Goal: Task Accomplishment & Management: Manage account settings

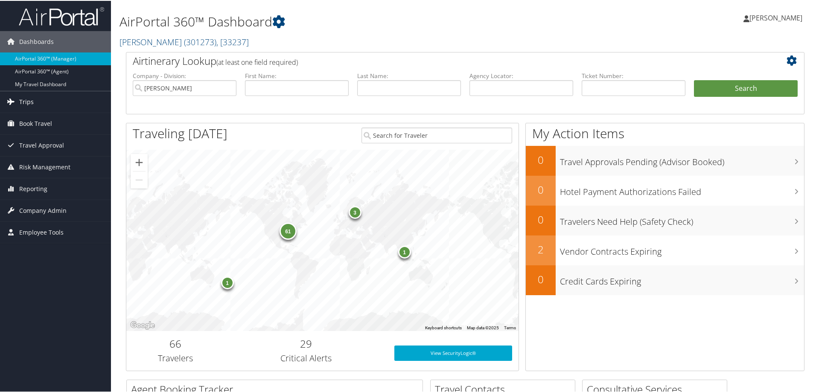
click at [28, 102] on span "Trips" at bounding box center [26, 101] width 15 height 21
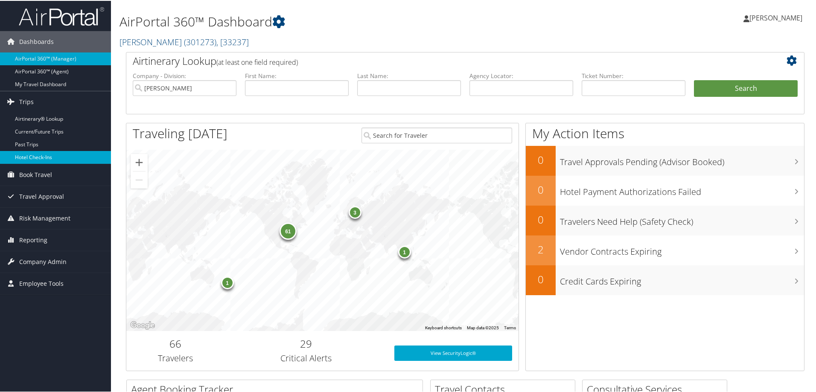
click at [54, 158] on link "Hotel Check-ins" at bounding box center [55, 156] width 111 height 13
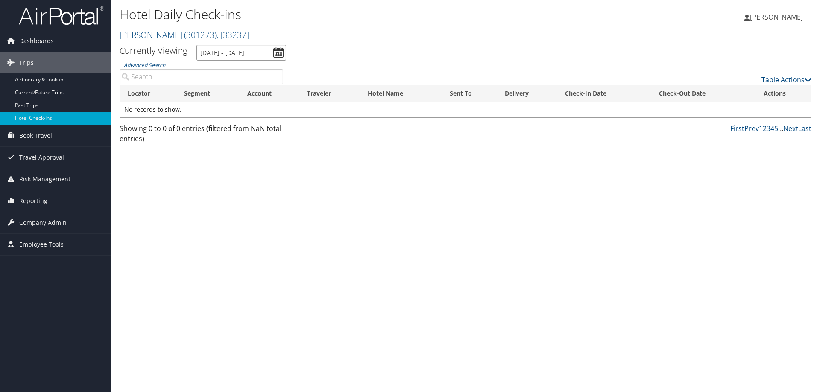
click at [218, 59] on input "10/3/2025 - 10/3/2025" at bounding box center [241, 53] width 90 height 16
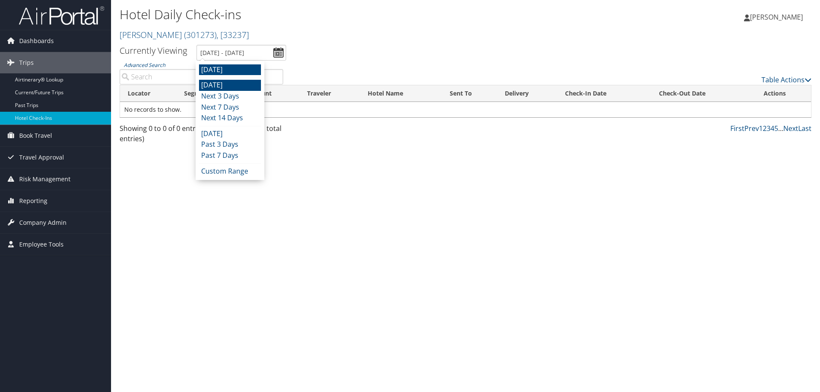
click at [220, 85] on li "Today" at bounding box center [230, 85] width 62 height 11
type input "10/2/2025 - 10/2/2025"
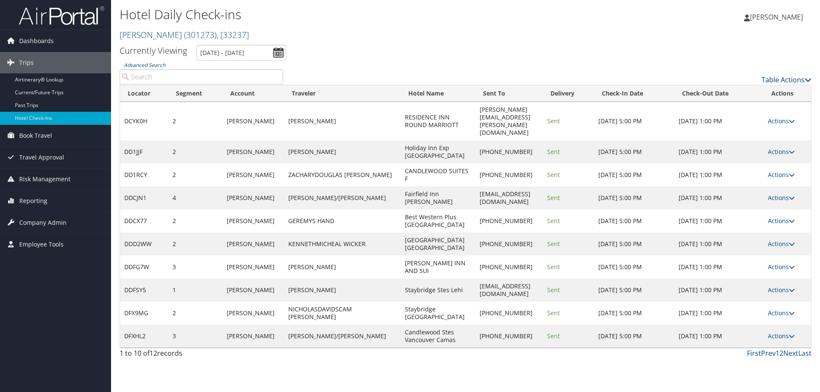
click at [789, 79] on link "Table Actions" at bounding box center [786, 79] width 50 height 9
click at [764, 123] on link "Page Length" at bounding box center [751, 122] width 112 height 15
click at [745, 109] on link "25" at bounding box center [751, 108] width 112 height 15
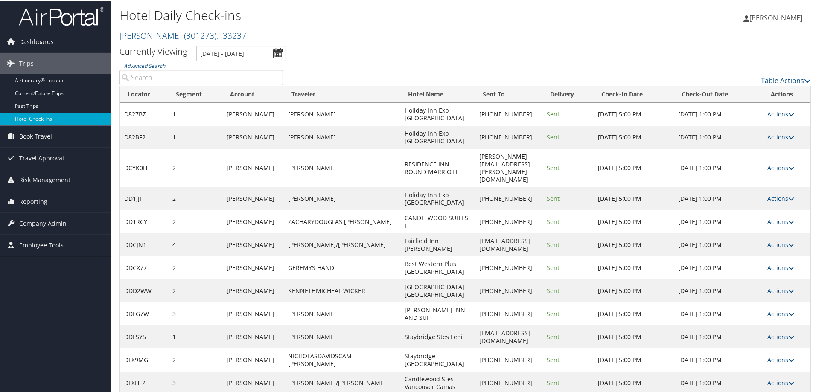
click at [593, 66] on div "Table Actions" at bounding box center [553, 73] width 529 height 24
click at [778, 163] on link "Actions" at bounding box center [781, 167] width 27 height 8
click at [774, 213] on link "View Itinerary" at bounding box center [753, 215] width 73 height 15
click at [786, 240] on link "Actions" at bounding box center [781, 244] width 27 height 8
click at [762, 259] on link "Logs" at bounding box center [753, 255] width 73 height 15
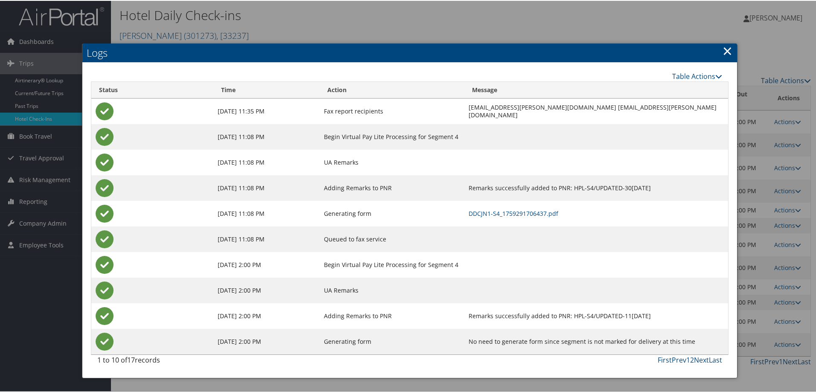
click at [546, 207] on td "DDCJN1-S4_1759291706437.pdf" at bounding box center [597, 213] width 264 height 26
click at [546, 213] on link "DDCJN1-S4_1759291706437.pdf" at bounding box center [514, 213] width 90 height 8
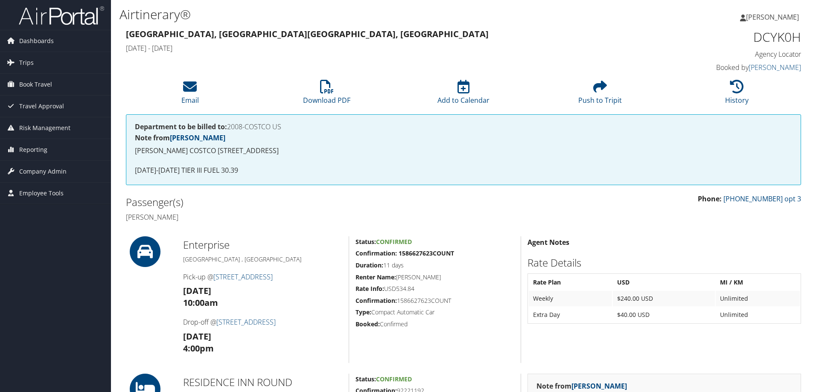
scroll to position [247, 0]
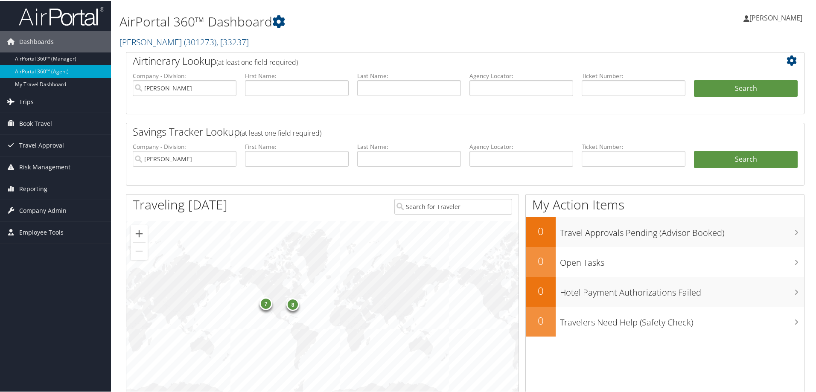
click at [68, 101] on link "Trips" at bounding box center [55, 101] width 111 height 21
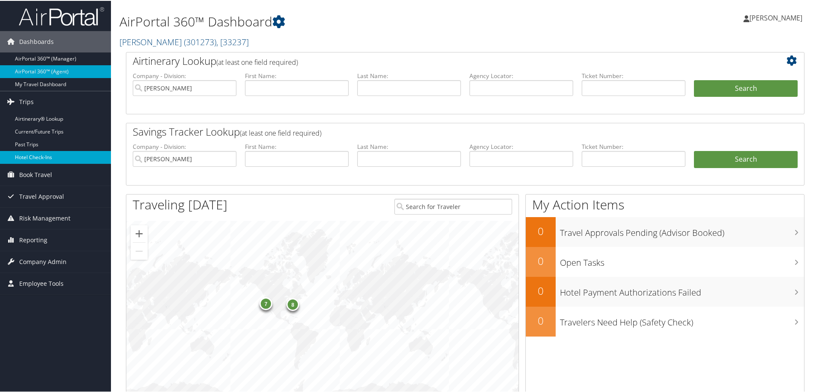
click at [70, 154] on link "Hotel Check-ins" at bounding box center [55, 156] width 111 height 13
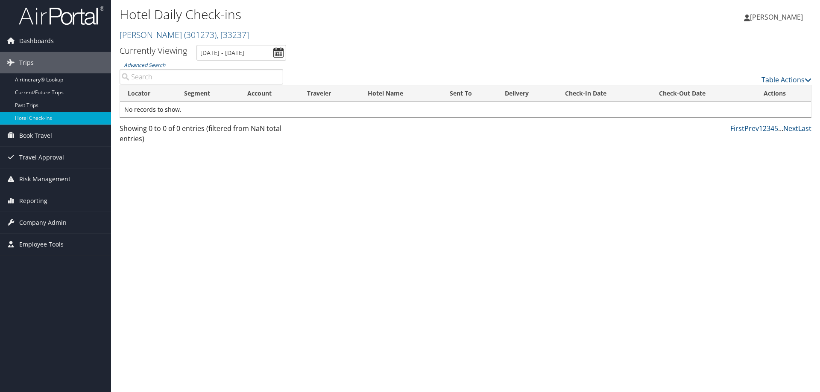
click at [359, 278] on div "Hotel Daily Check-ins [PERSON_NAME] ( 301273 ) , [ 33237 ] [PERSON_NAME] [PERSO…" at bounding box center [465, 196] width 709 height 392
click at [88, 199] on link "Reporting" at bounding box center [55, 200] width 111 height 21
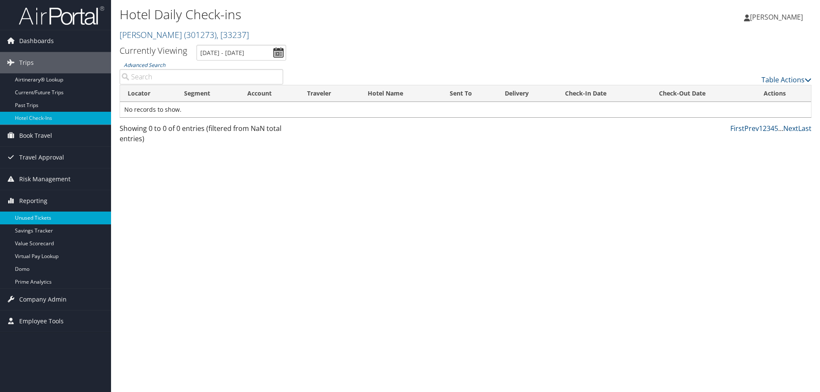
click at [76, 221] on link "Unused Tickets" at bounding box center [55, 218] width 111 height 13
